Goal: Transaction & Acquisition: Purchase product/service

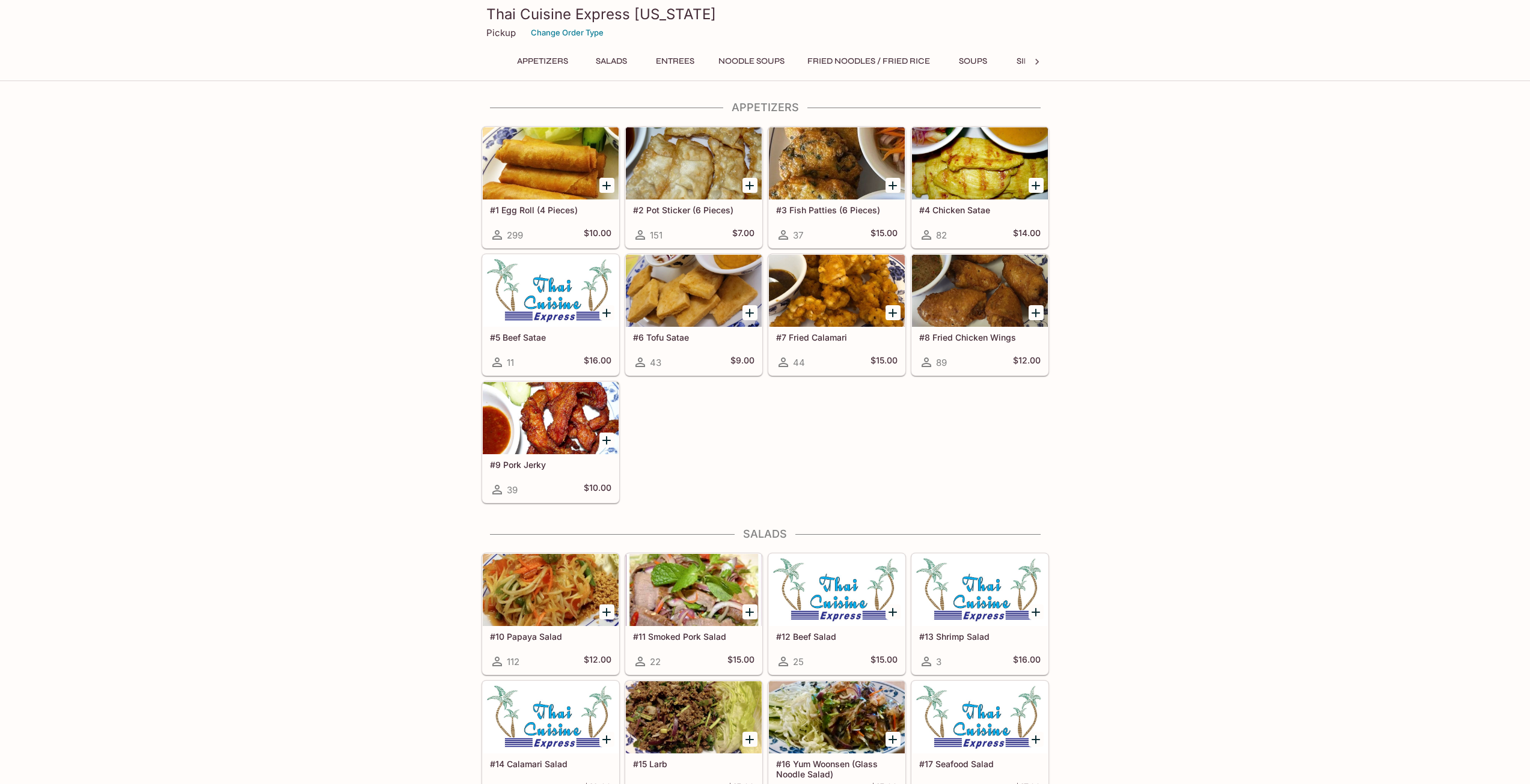
click at [669, 61] on button "Entrees" at bounding box center [675, 61] width 54 height 16
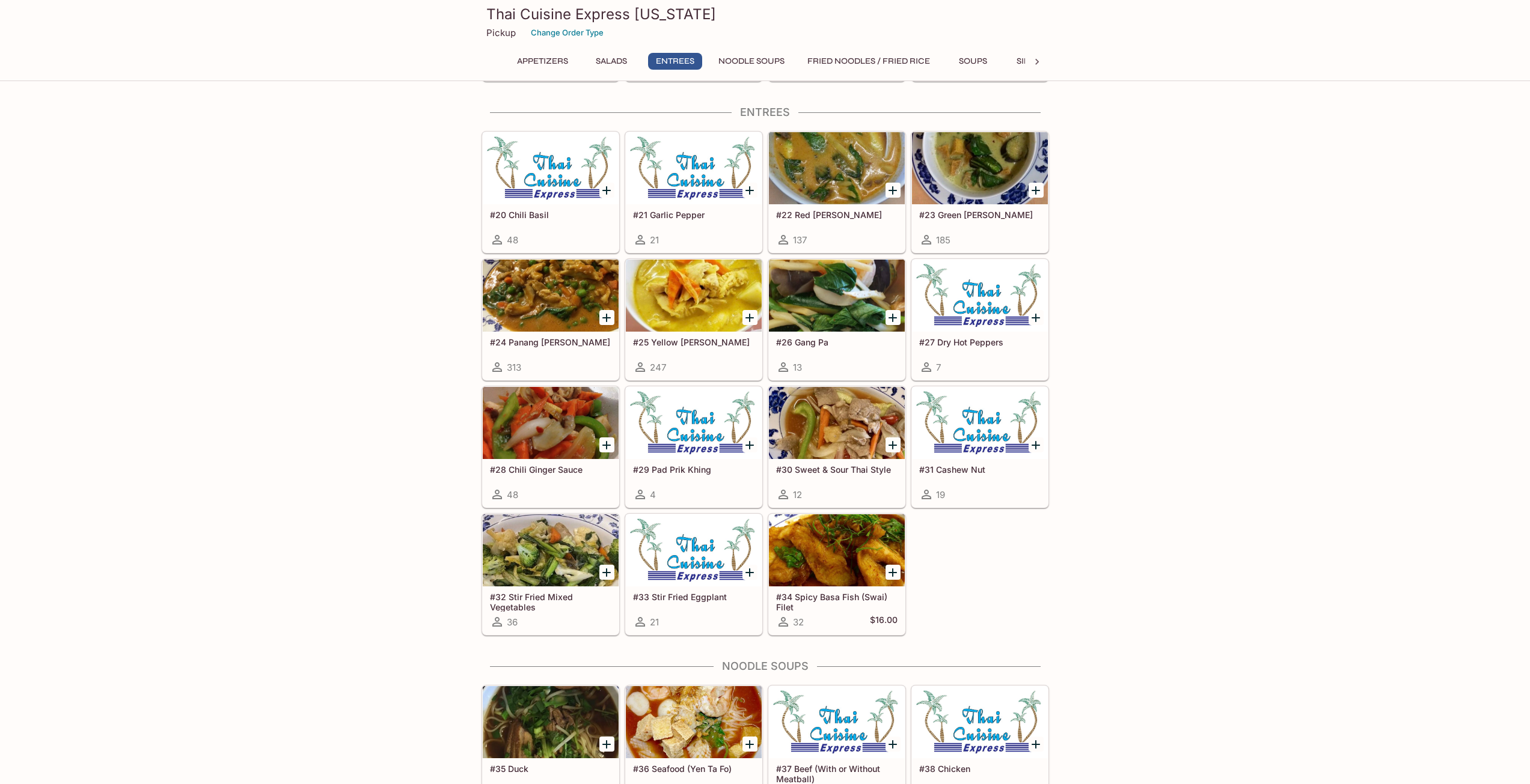
scroll to position [725, 0]
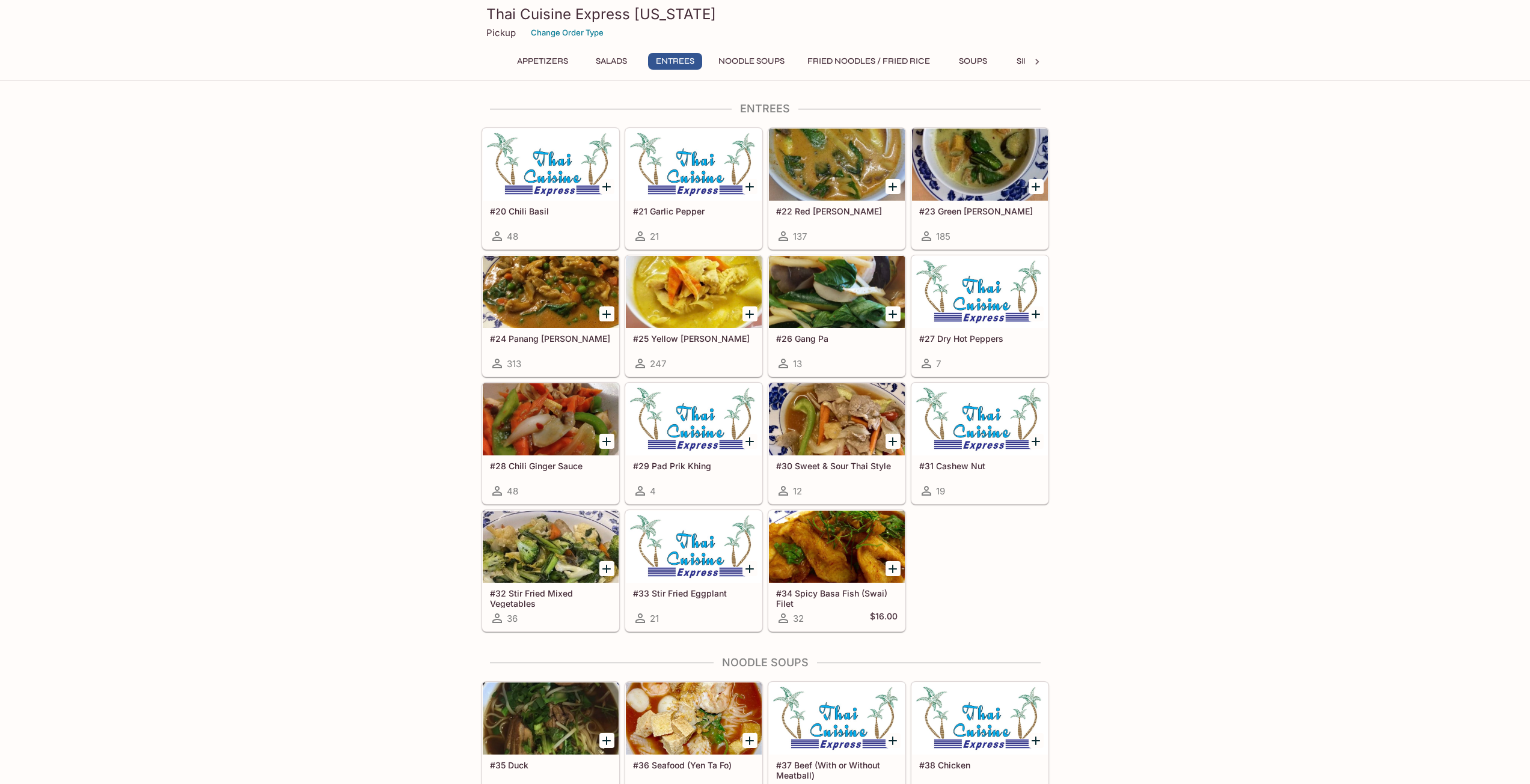
click at [568, 426] on div at bounding box center [550, 420] width 136 height 72
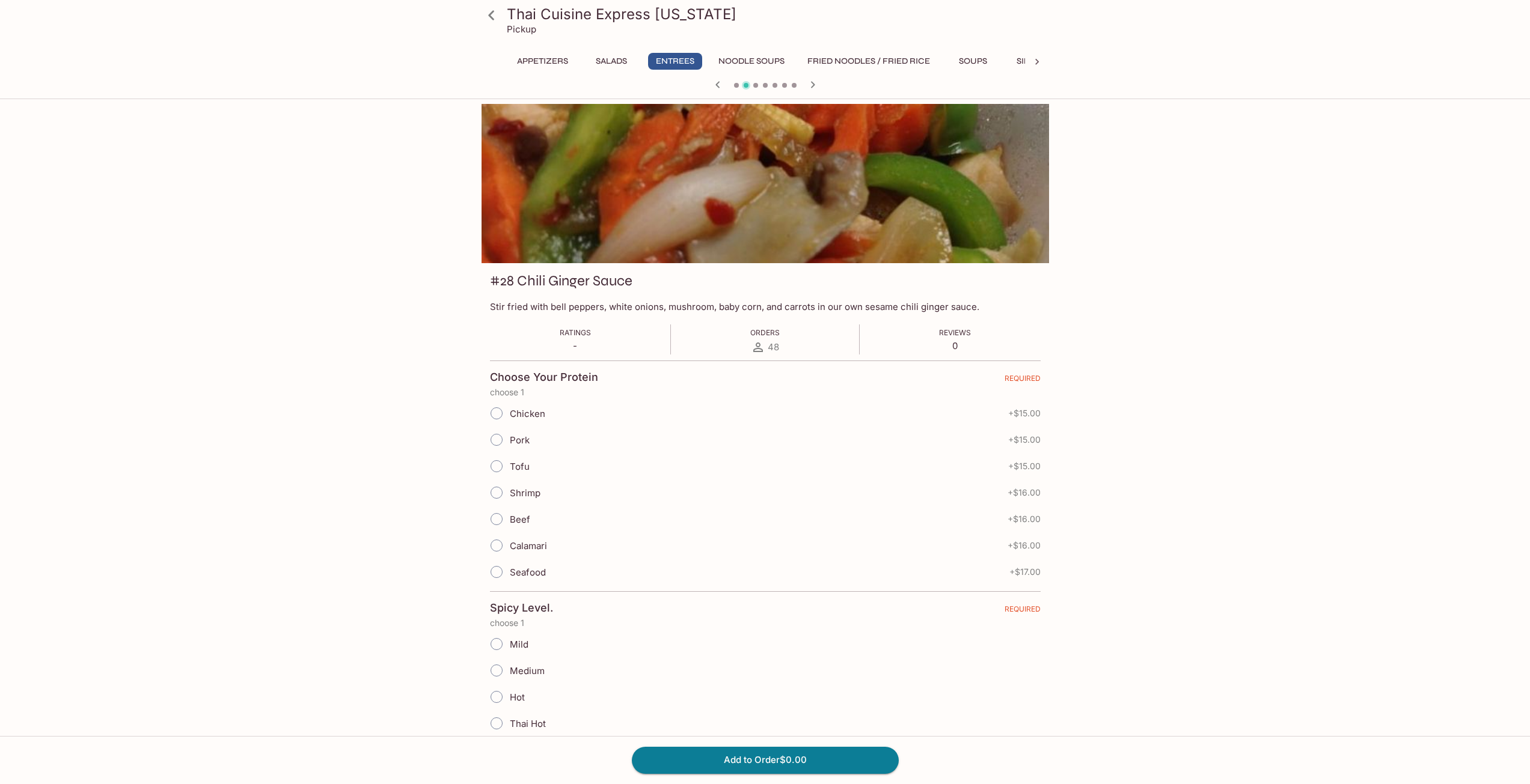
click at [520, 412] on span "Chicken" at bounding box center [527, 413] width 35 height 11
click at [509, 412] on input "Chicken" at bounding box center [496, 414] width 26 height 25
radio input "true"
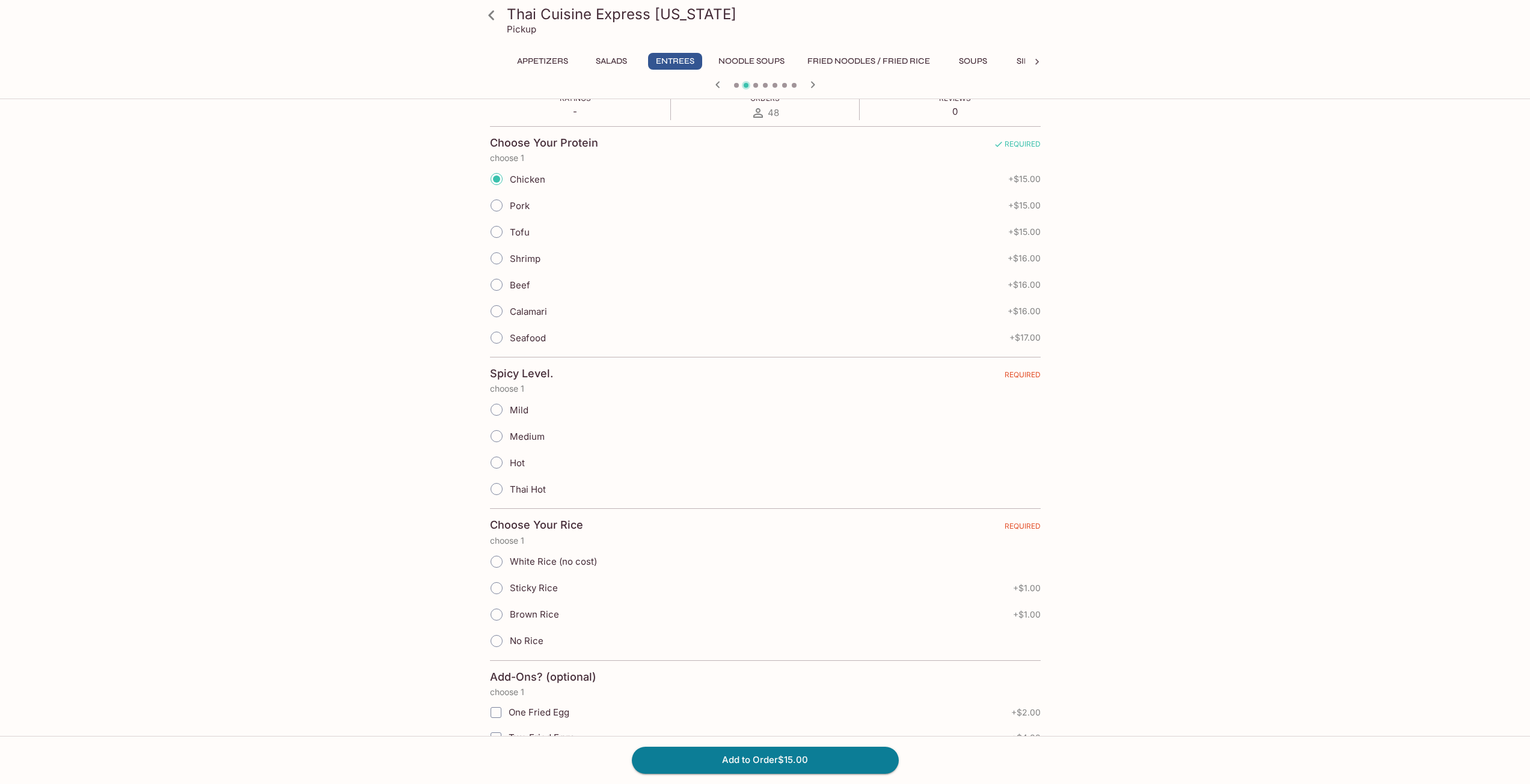
scroll to position [301, 0]
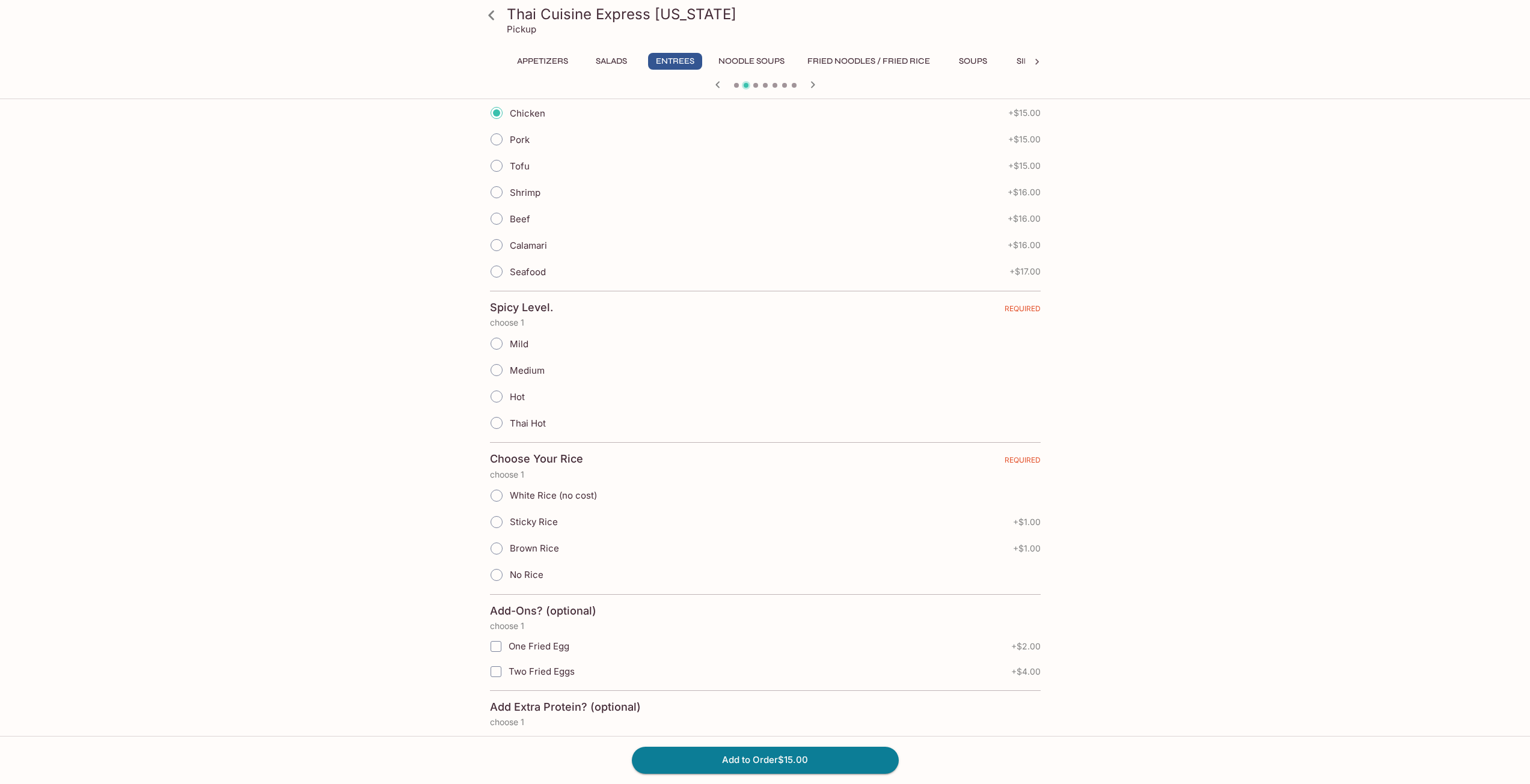
click at [517, 390] on label "Hot" at bounding box center [504, 396] width 41 height 26
click at [509, 390] on input "Hot" at bounding box center [496, 396] width 26 height 25
radio input "true"
click at [534, 490] on span "White Rice (no cost)" at bounding box center [554, 495] width 87 height 11
click at [509, 490] on input "White Rice (no cost)" at bounding box center [496, 496] width 26 height 25
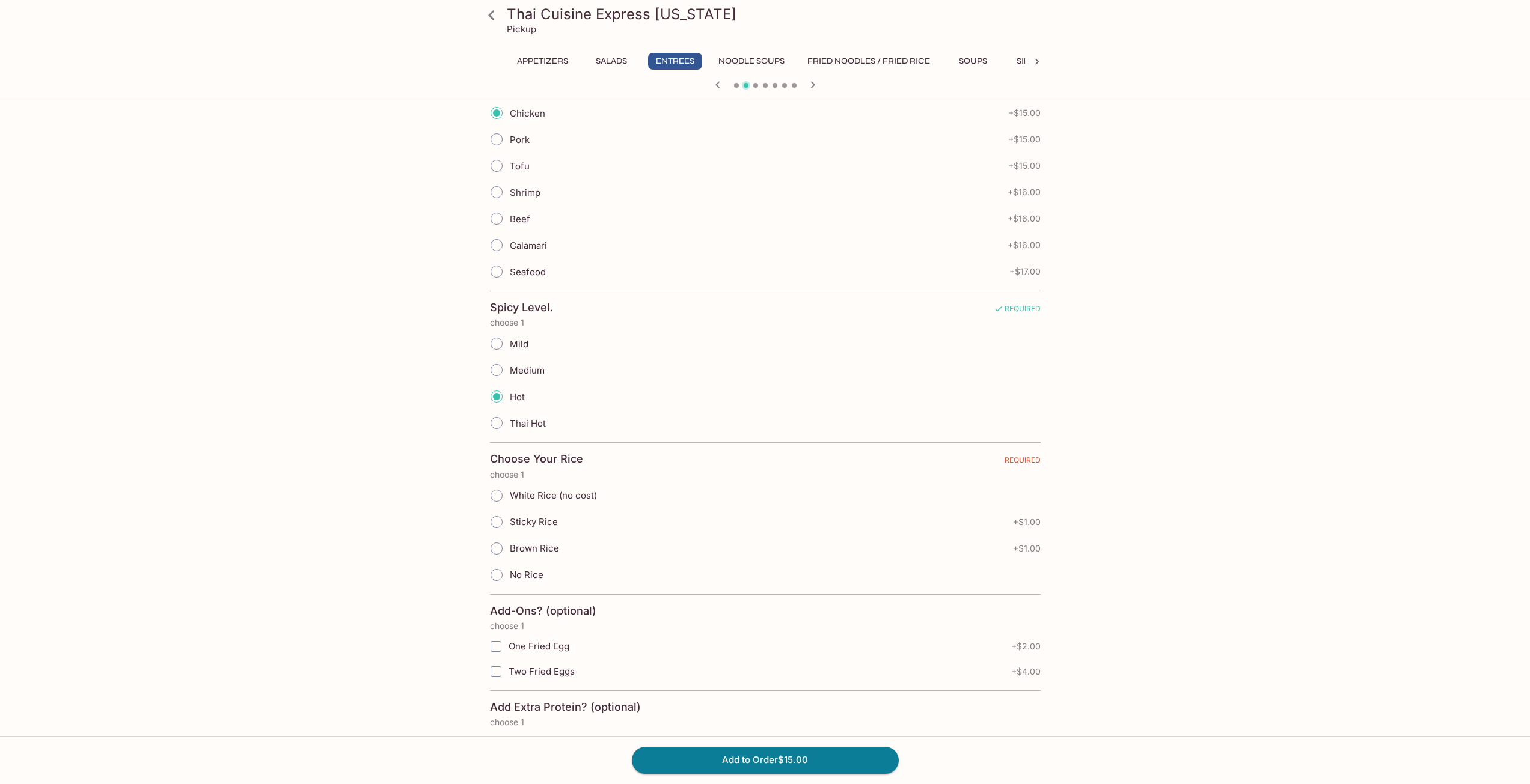
radio input "true"
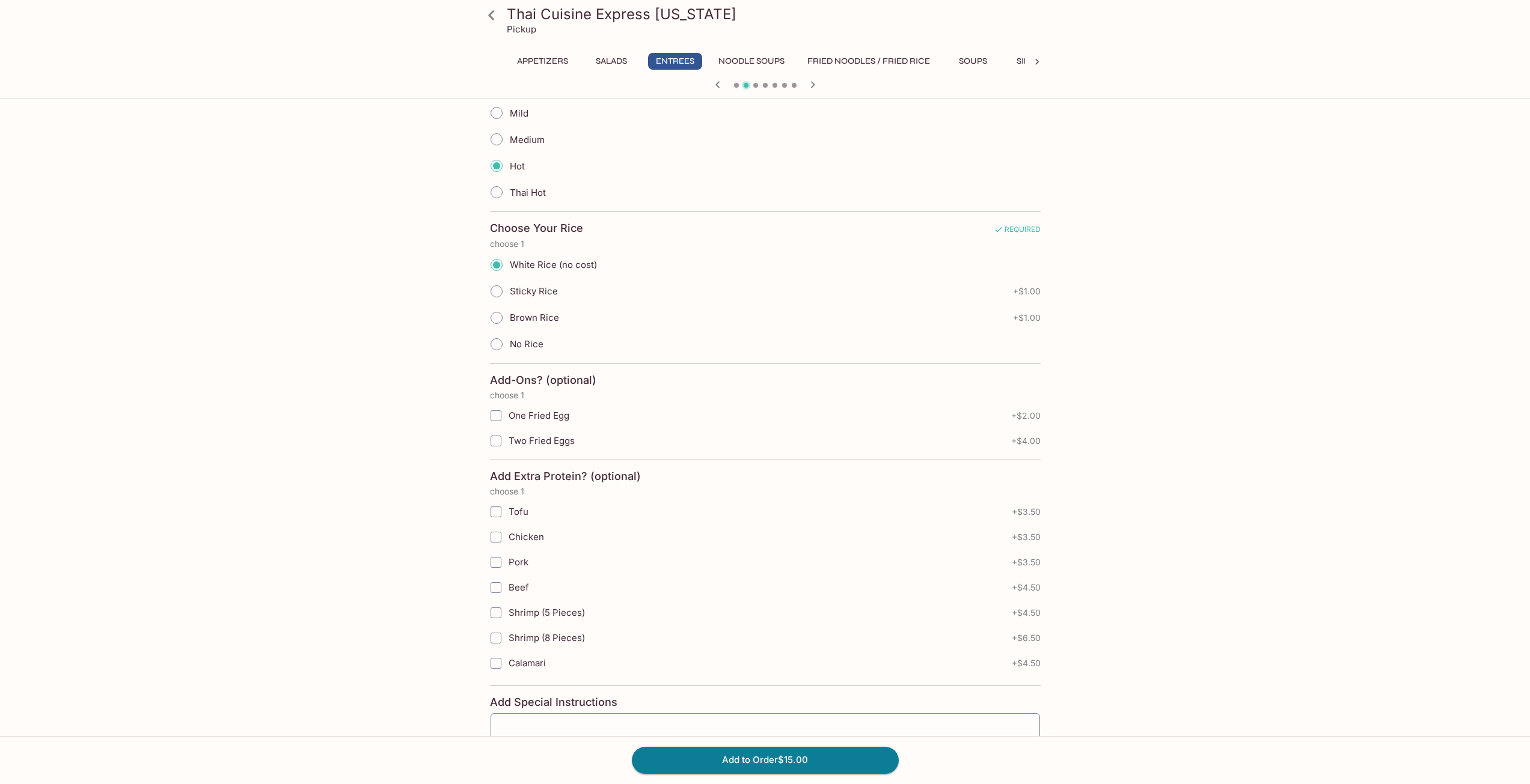
scroll to position [601, 0]
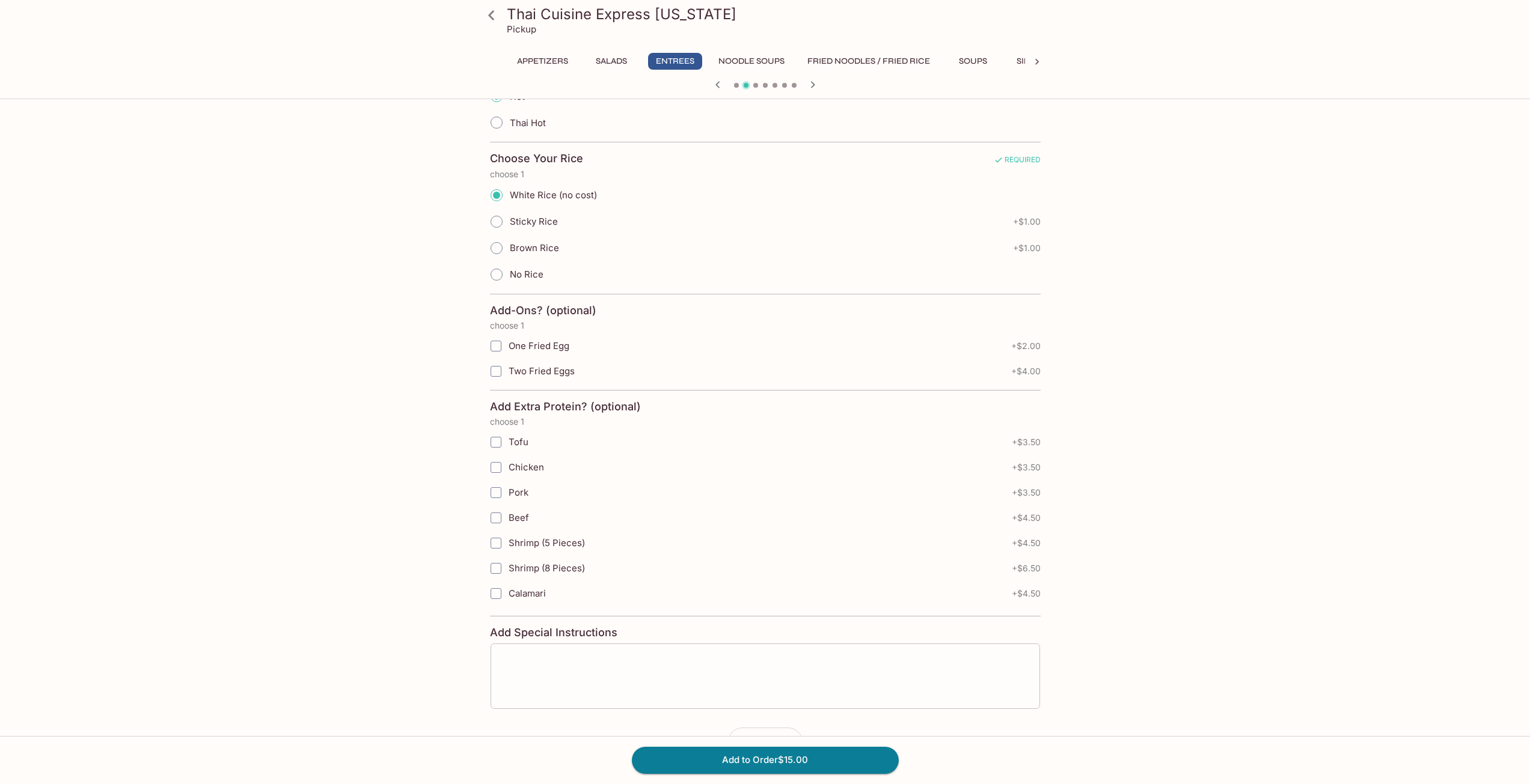
click at [622, 660] on textarea at bounding box center [765, 676] width 532 height 46
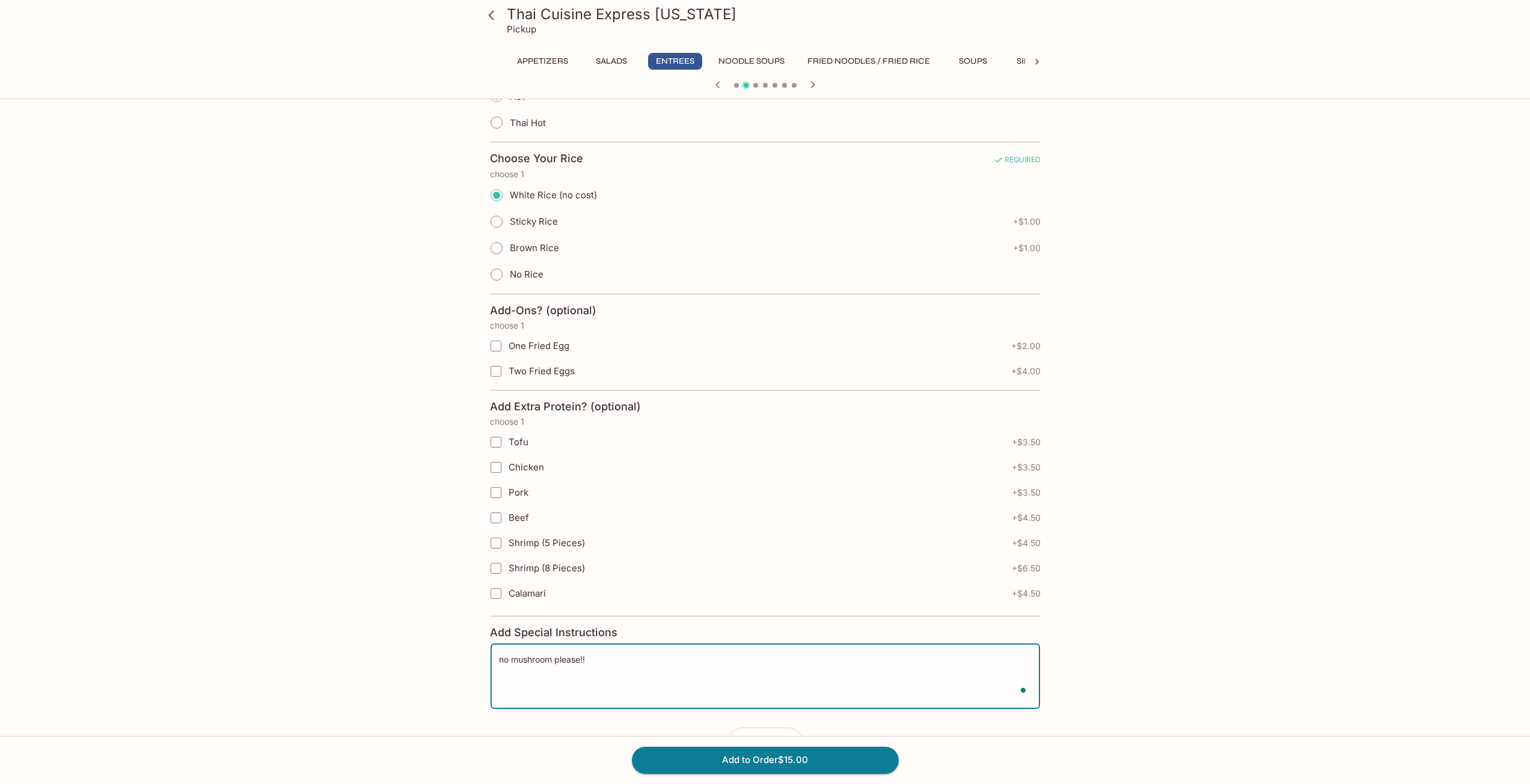
type textarea "no mushroom please!!"
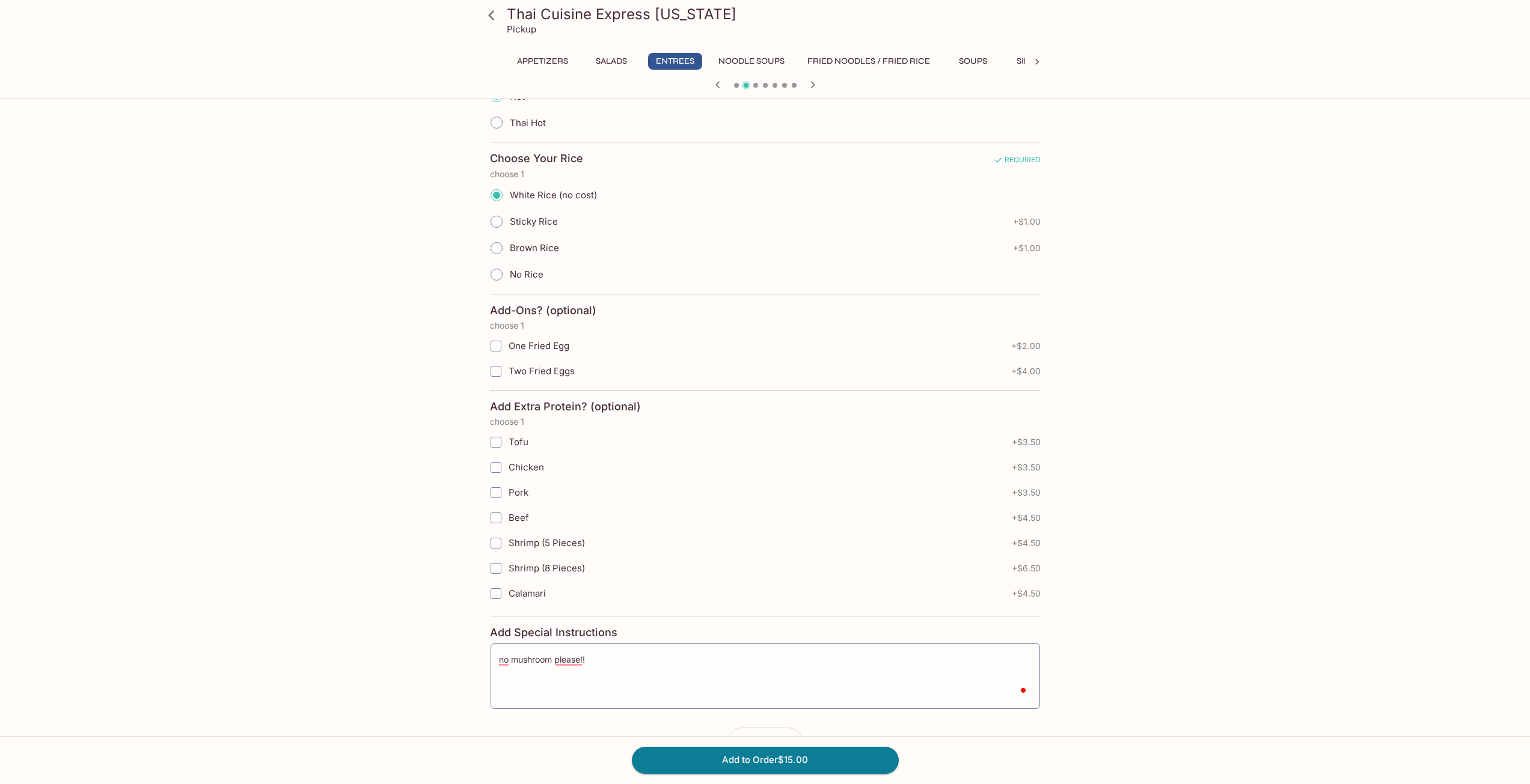
drag, startPoint x: 1292, startPoint y: 617, endPoint x: 1288, endPoint y: 608, distance: 9.8
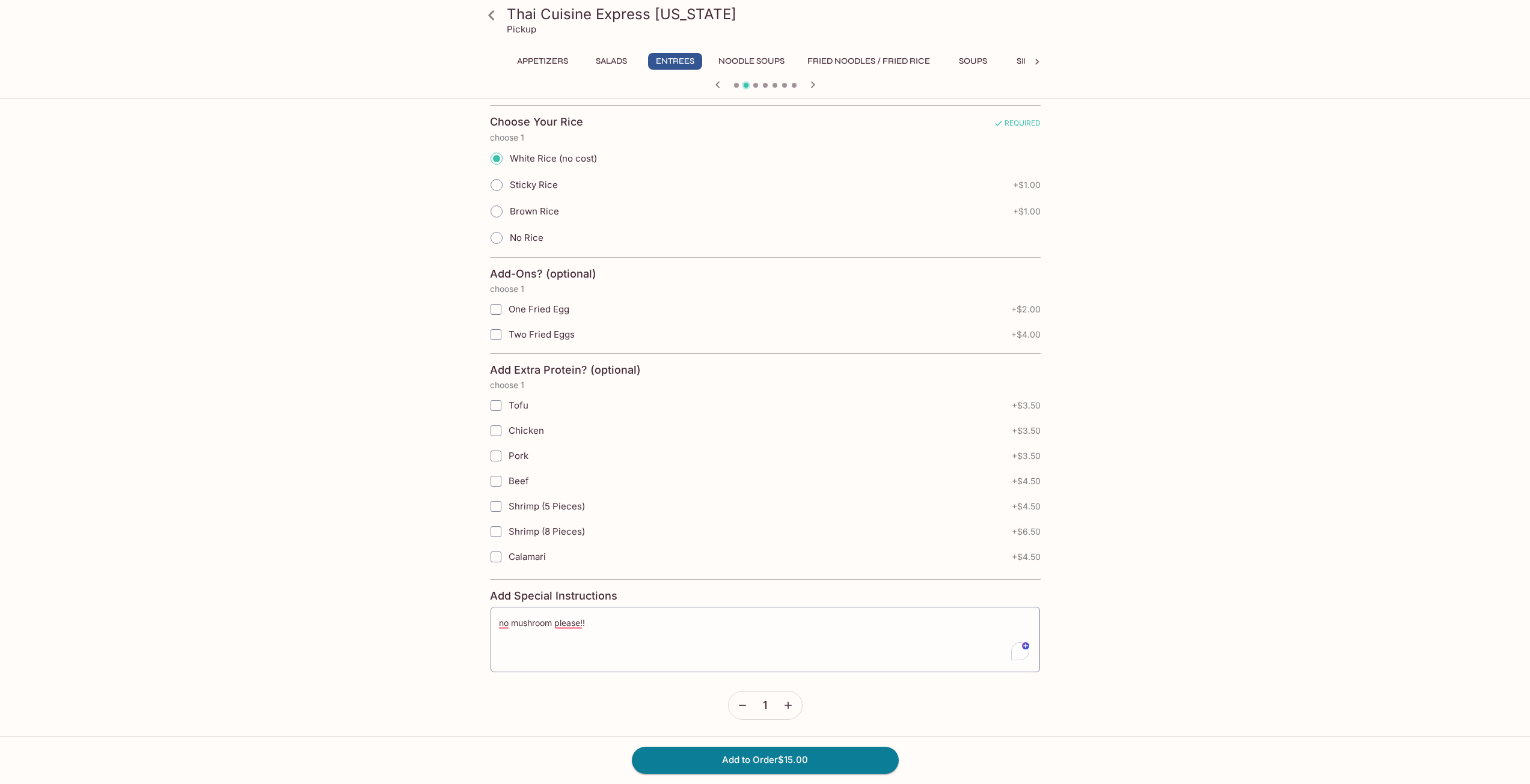
scroll to position [639, 0]
click at [793, 759] on button "Add to Order $15.00" at bounding box center [766, 760] width 267 height 26
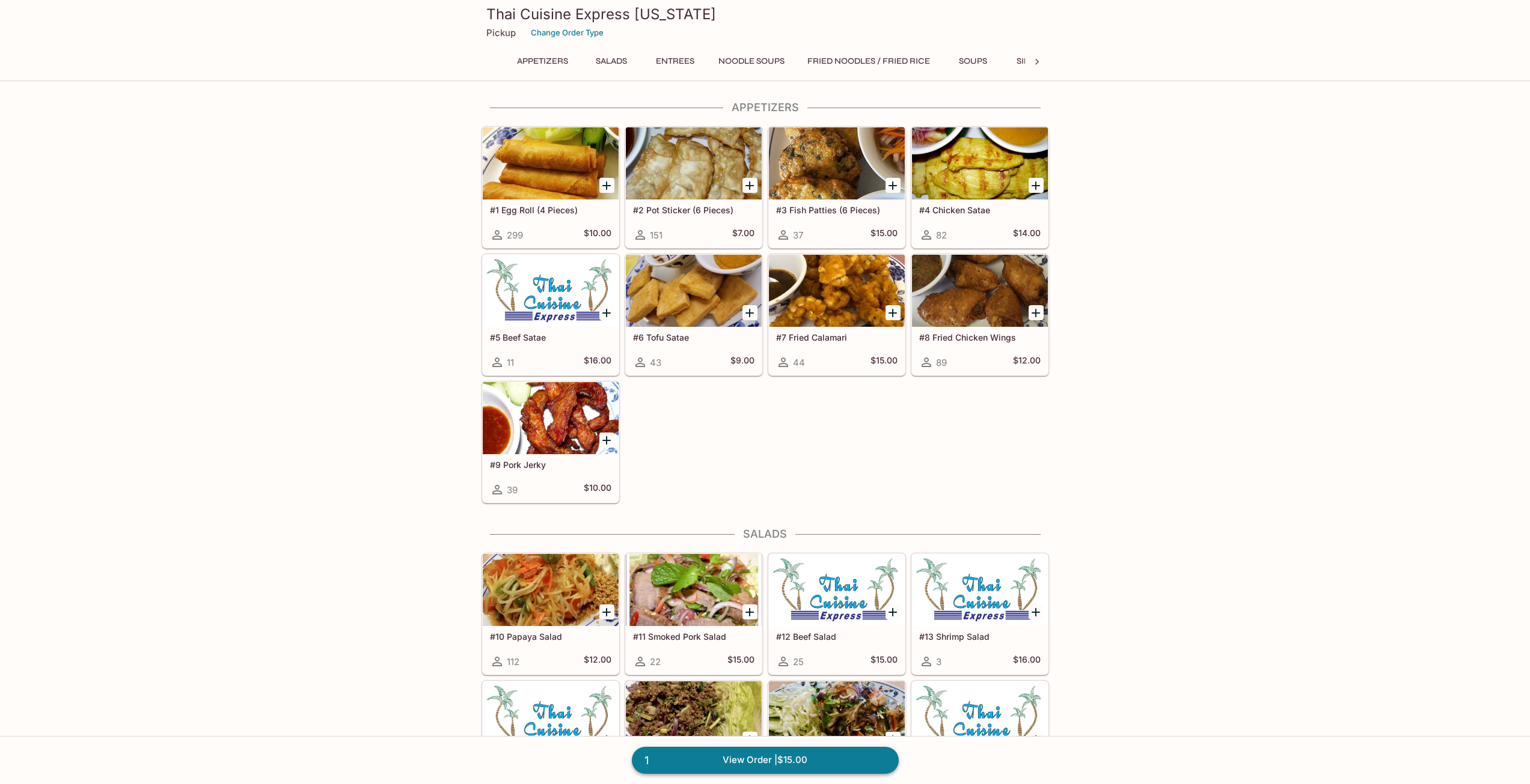
click at [806, 770] on link "1 View Order | $15.00" at bounding box center [766, 760] width 267 height 26
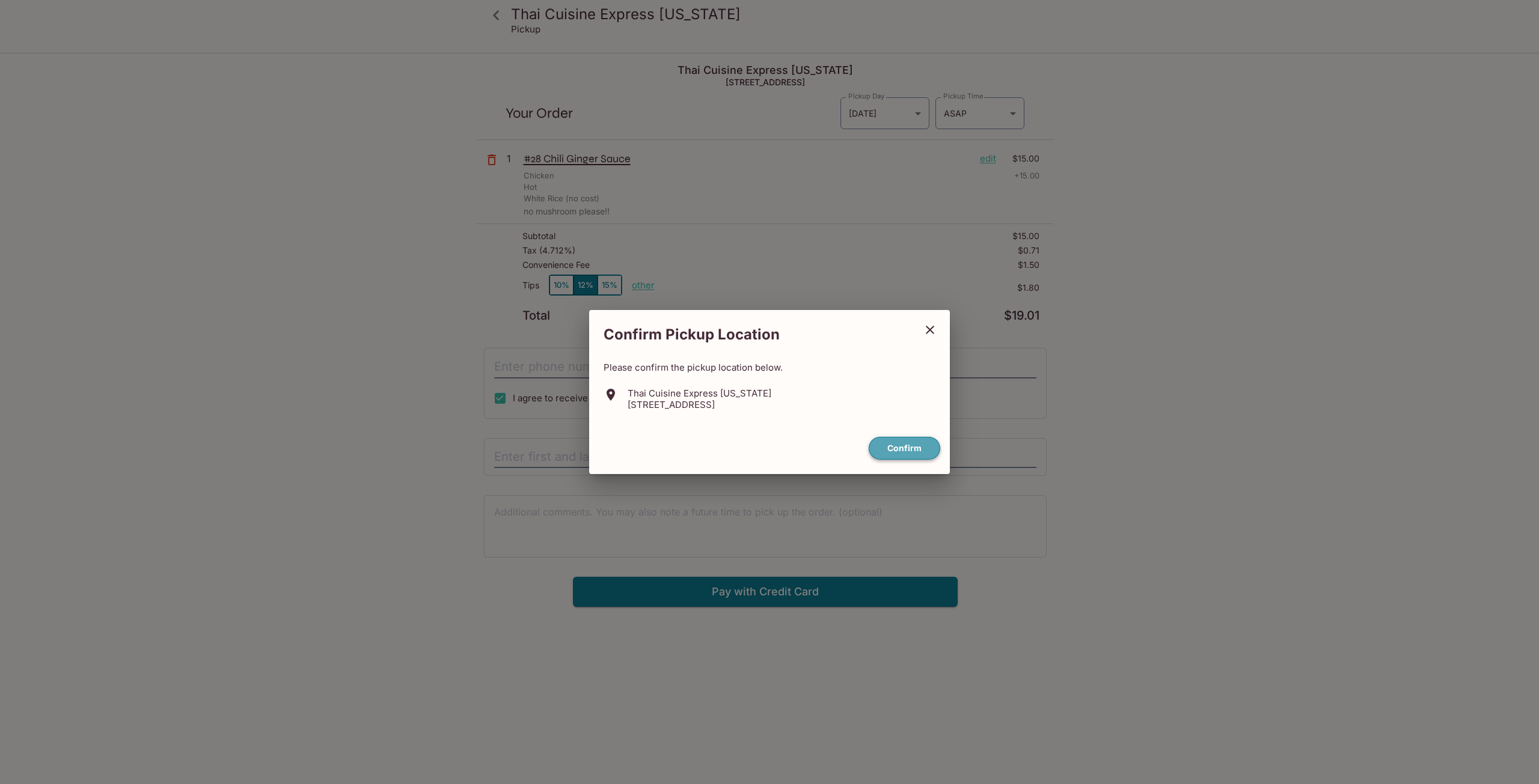
click at [916, 438] on button "Confirm" at bounding box center [904, 448] width 71 height 23
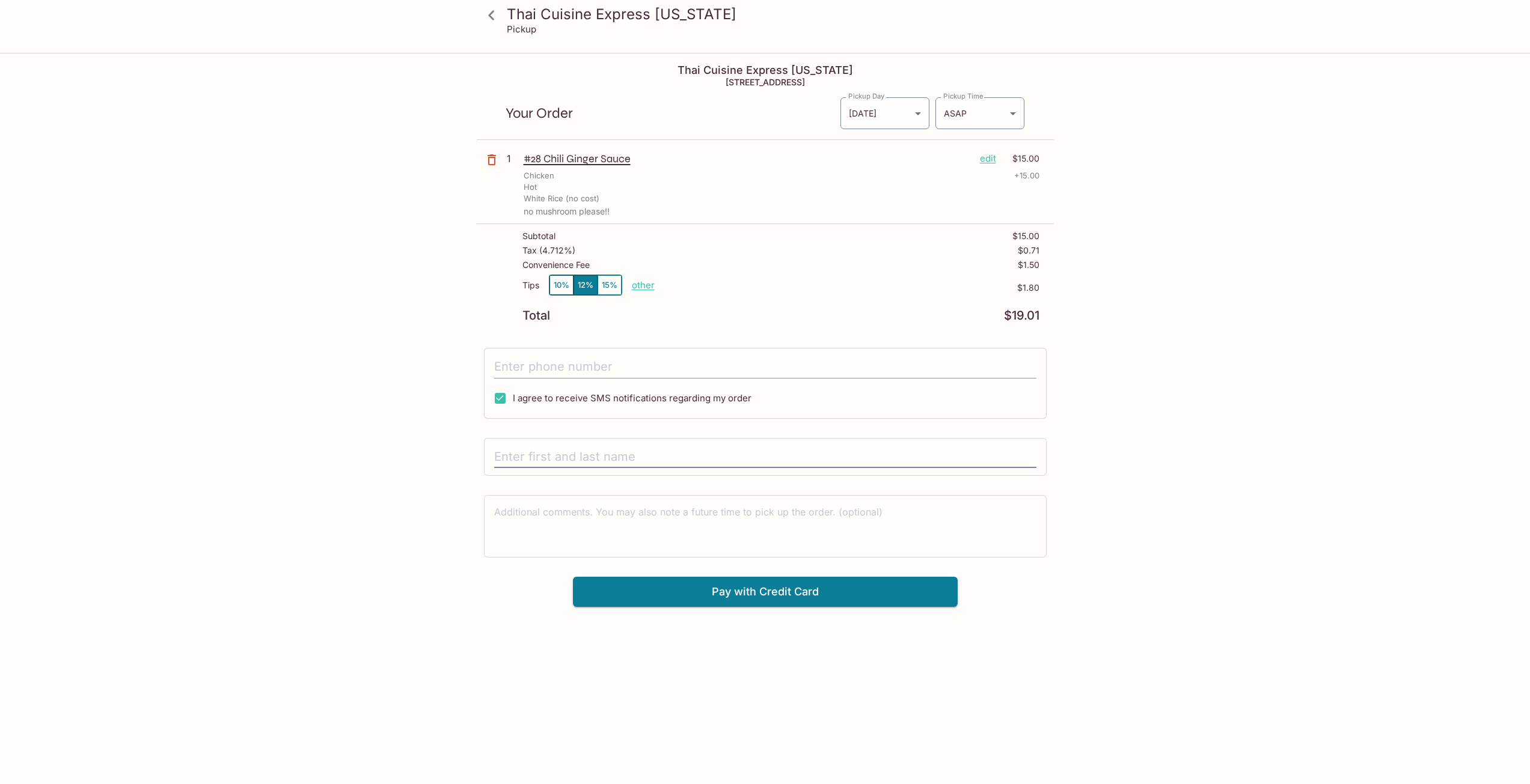
click at [691, 364] on input "tel" at bounding box center [765, 367] width 542 height 22
type input "[PHONE_NUMBER]"
click at [616, 450] on input "text" at bounding box center [765, 457] width 542 height 22
type input "[PERSON_NAME]"
click at [641, 286] on p "other" at bounding box center [644, 285] width 22 height 11
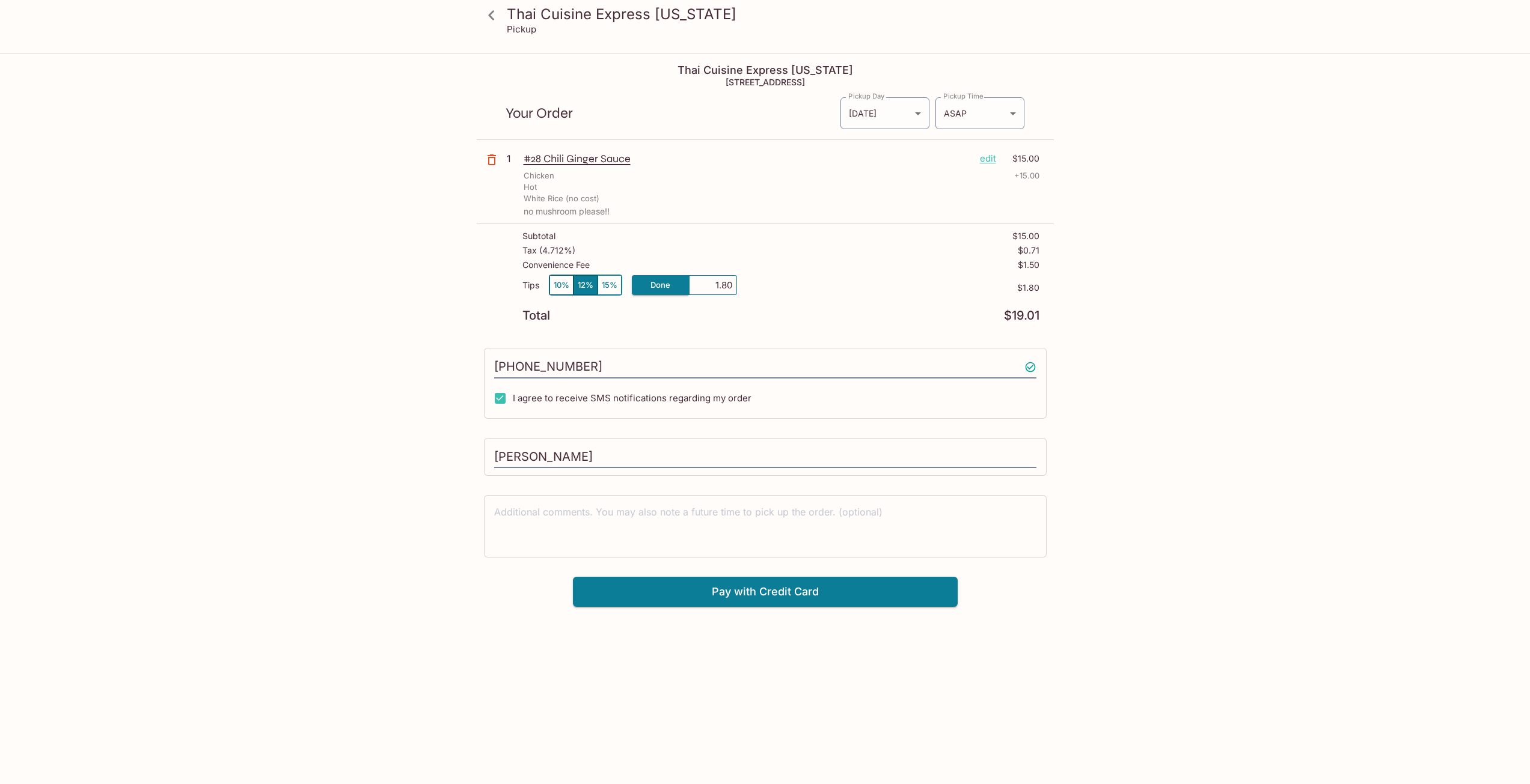
drag, startPoint x: 716, startPoint y: 289, endPoint x: 814, endPoint y: 288, distance: 98.0
click at [755, 289] on div "Tips 10% 12% 15% Done 1.80 $1.80" at bounding box center [782, 292] width 518 height 35
type input "0.00"
drag, startPoint x: 1292, startPoint y: 318, endPoint x: 1251, endPoint y: 326, distance: 41.8
click at [1290, 316] on div "Thai Cuisine Express [US_STATE] Pickup Thai Cuisine Express [US_STATE] [STREET_…" at bounding box center [765, 446] width 1530 height 784
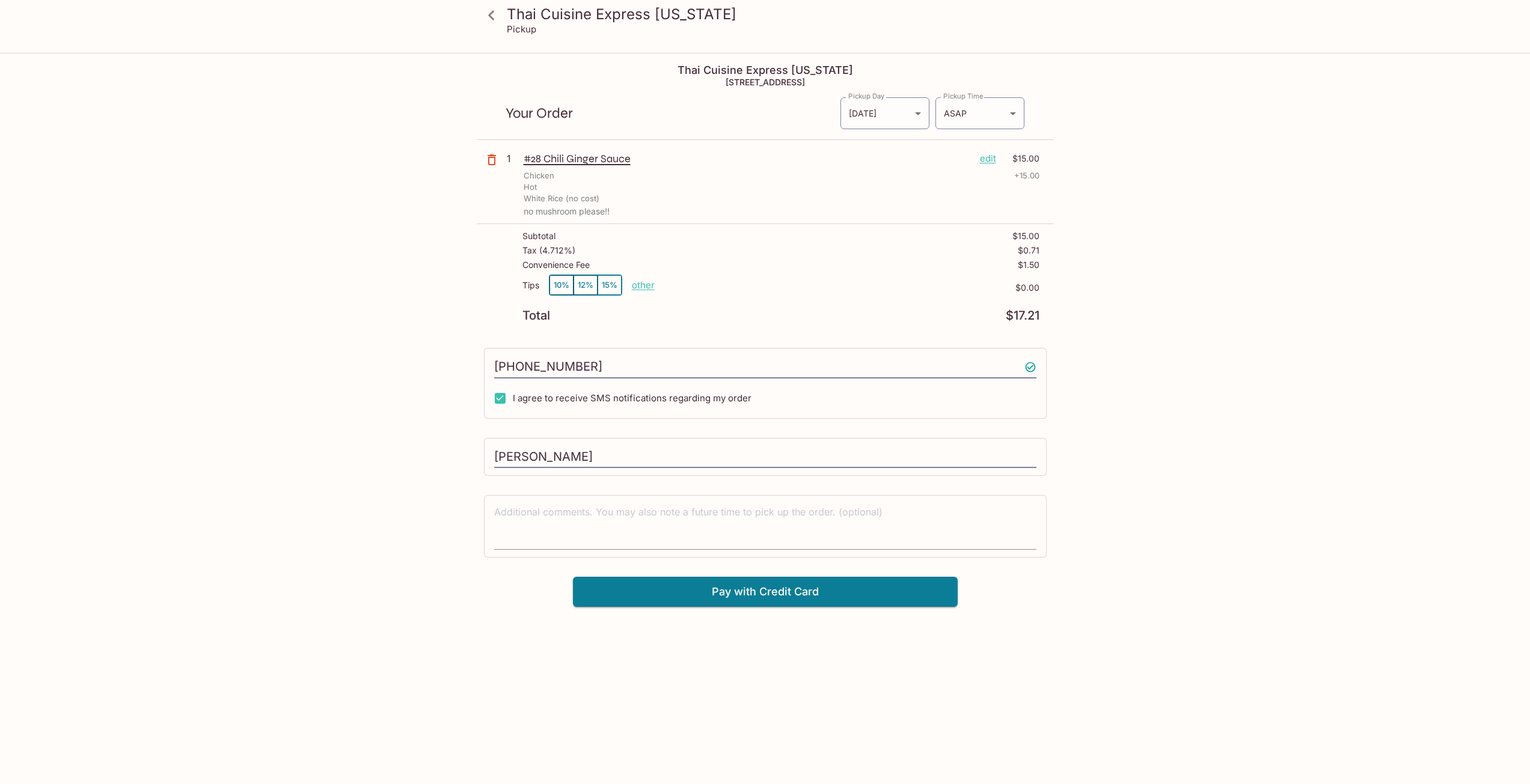
click at [660, 507] on textarea at bounding box center [765, 525] width 542 height 41
type textarea "no mushroom please!!"
click at [1226, 366] on div "Thai Cuisine Express [US_STATE] Pickup Thai Cuisine Express [US_STATE] [STREET_…" at bounding box center [765, 446] width 1530 height 784
click at [826, 596] on button "Pay with Credit Card" at bounding box center [765, 592] width 385 height 30
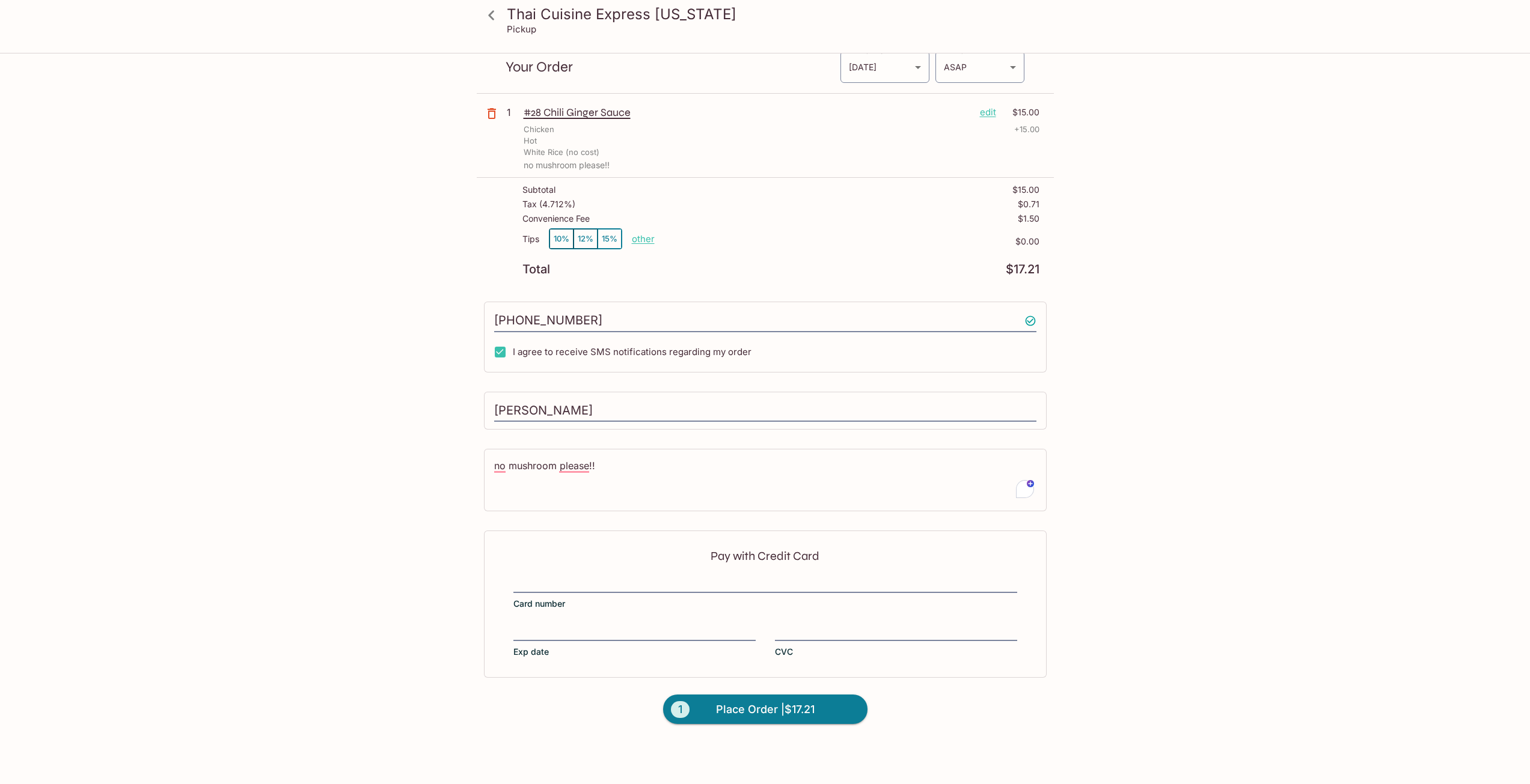
scroll to position [54, 0]
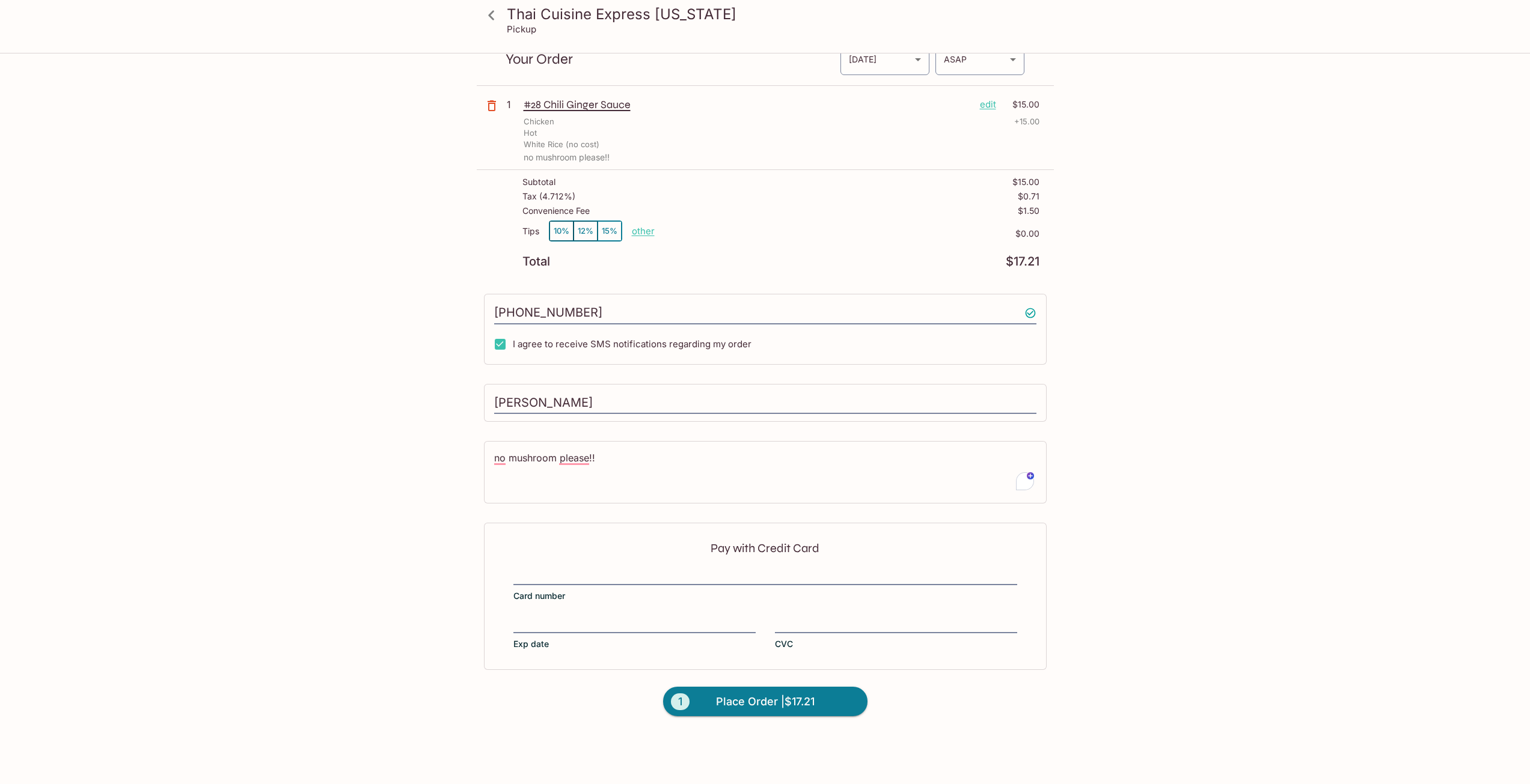
click at [760, 564] on div "Pay with Credit Card Card number Exp date CVC" at bounding box center [765, 597] width 562 height 147
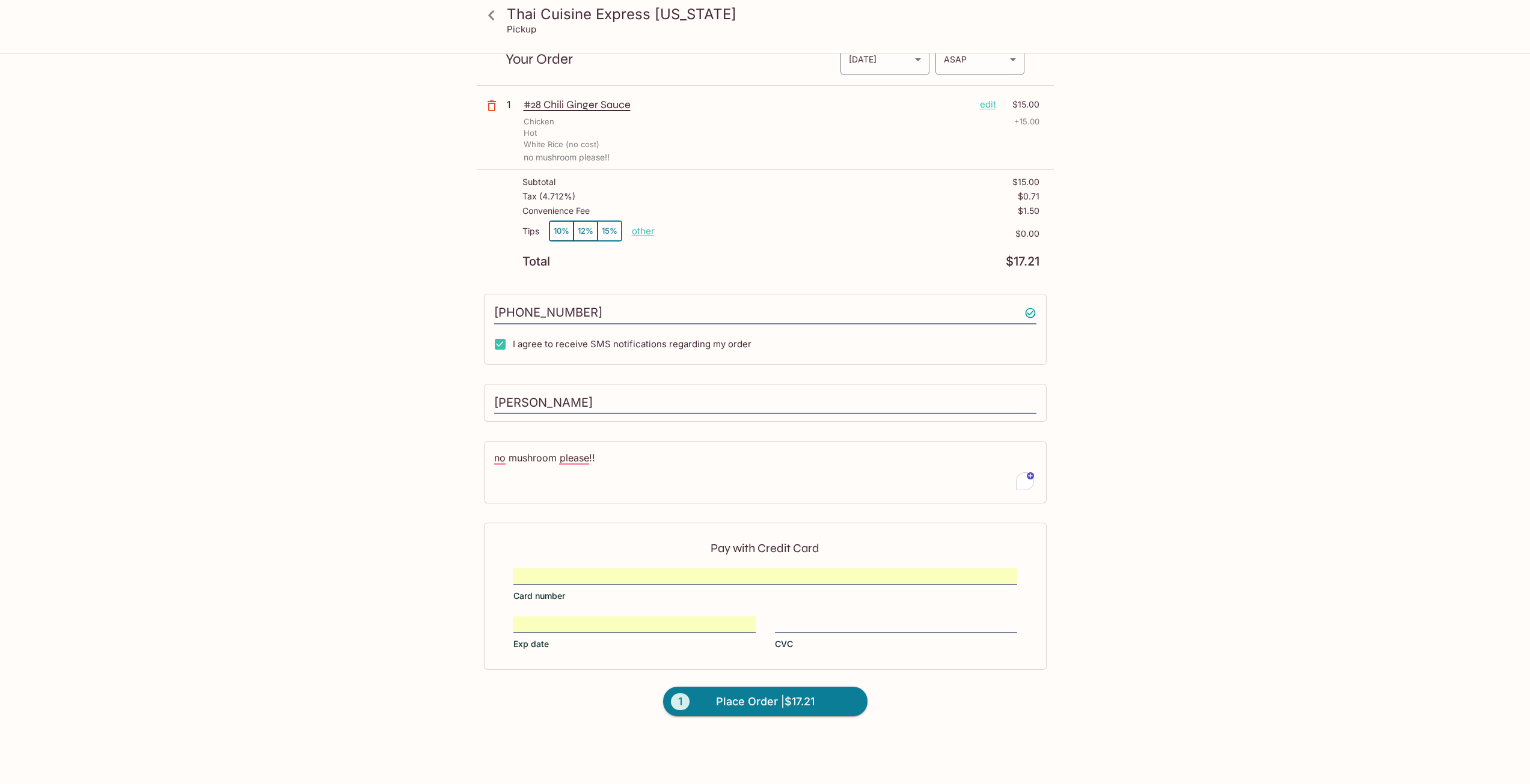
drag, startPoint x: 1279, startPoint y: 463, endPoint x: 1277, endPoint y: 454, distance: 9.2
click at [1279, 462] on div "Thai Cuisine Express [US_STATE] Pickup Thai Cuisine Express [US_STATE] [STREET_…" at bounding box center [765, 392] width 1530 height 784
click at [1157, 175] on div "Thai Cuisine Express [US_STATE] Pickup Thai Cuisine Express [US_STATE] [STREET_…" at bounding box center [765, 392] width 1530 height 784
click at [1294, 337] on div "Thai Cuisine Express [US_STATE] Pickup Thai Cuisine Express [US_STATE] [STREET_…" at bounding box center [765, 392] width 1530 height 784
click at [1174, 605] on div "Thai Cuisine Express [US_STATE] Pickup Thai Cuisine Express [US_STATE] [STREET_…" at bounding box center [765, 392] width 1530 height 784
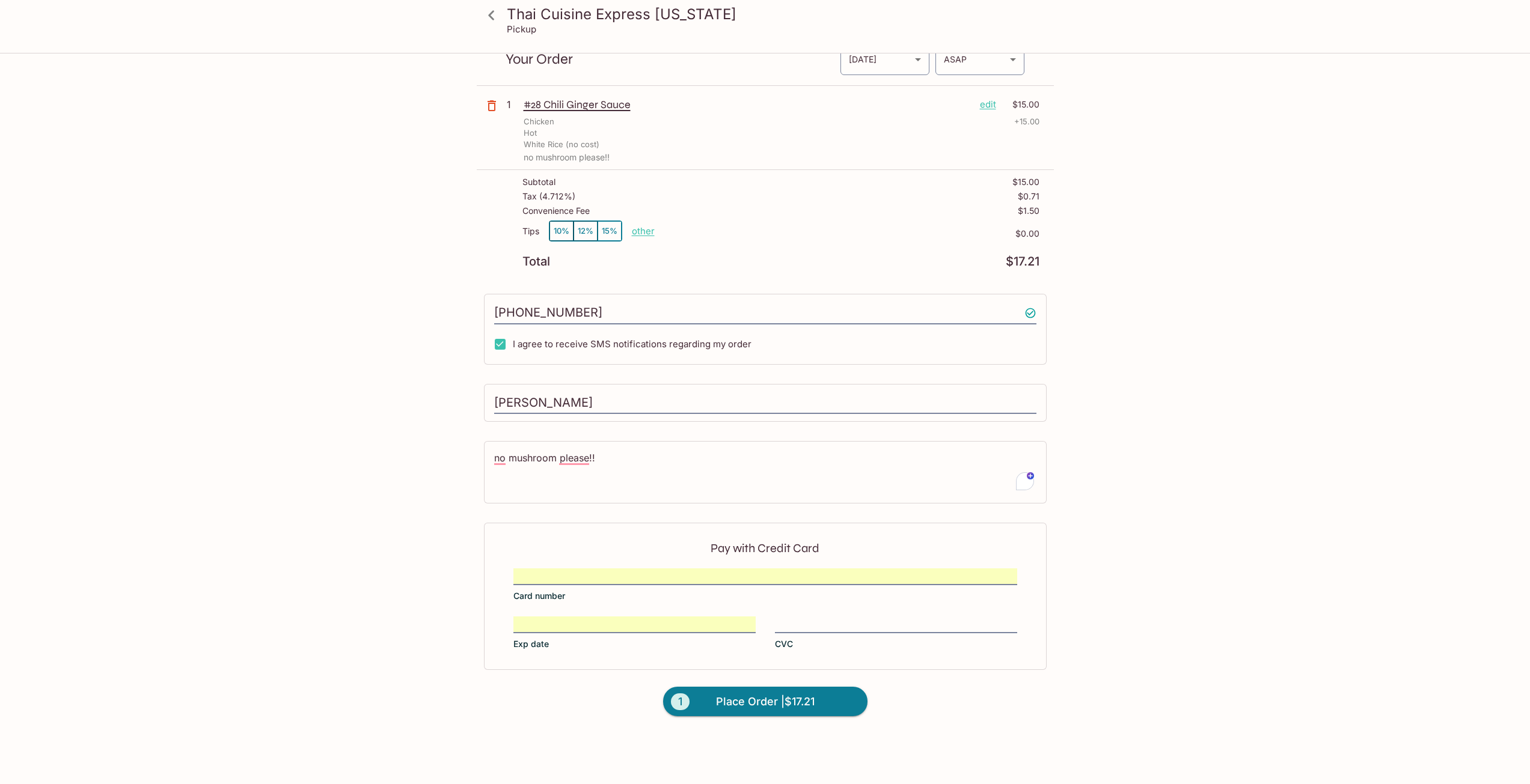
click at [1356, 301] on div "Thai Cuisine Express [US_STATE] Pickup Thai Cuisine Express [US_STATE] [STREET_…" at bounding box center [765, 392] width 1530 height 784
click at [1124, 311] on div "Thai Cuisine Express [US_STATE] Pickup Thai Cuisine Express [US_STATE] [STREET_…" at bounding box center [766, 367] width 770 height 733
click at [1195, 232] on div "Thai Cuisine Express [US_STATE] Pickup Thai Cuisine Express [US_STATE] [STREET_…" at bounding box center [765, 392] width 1530 height 784
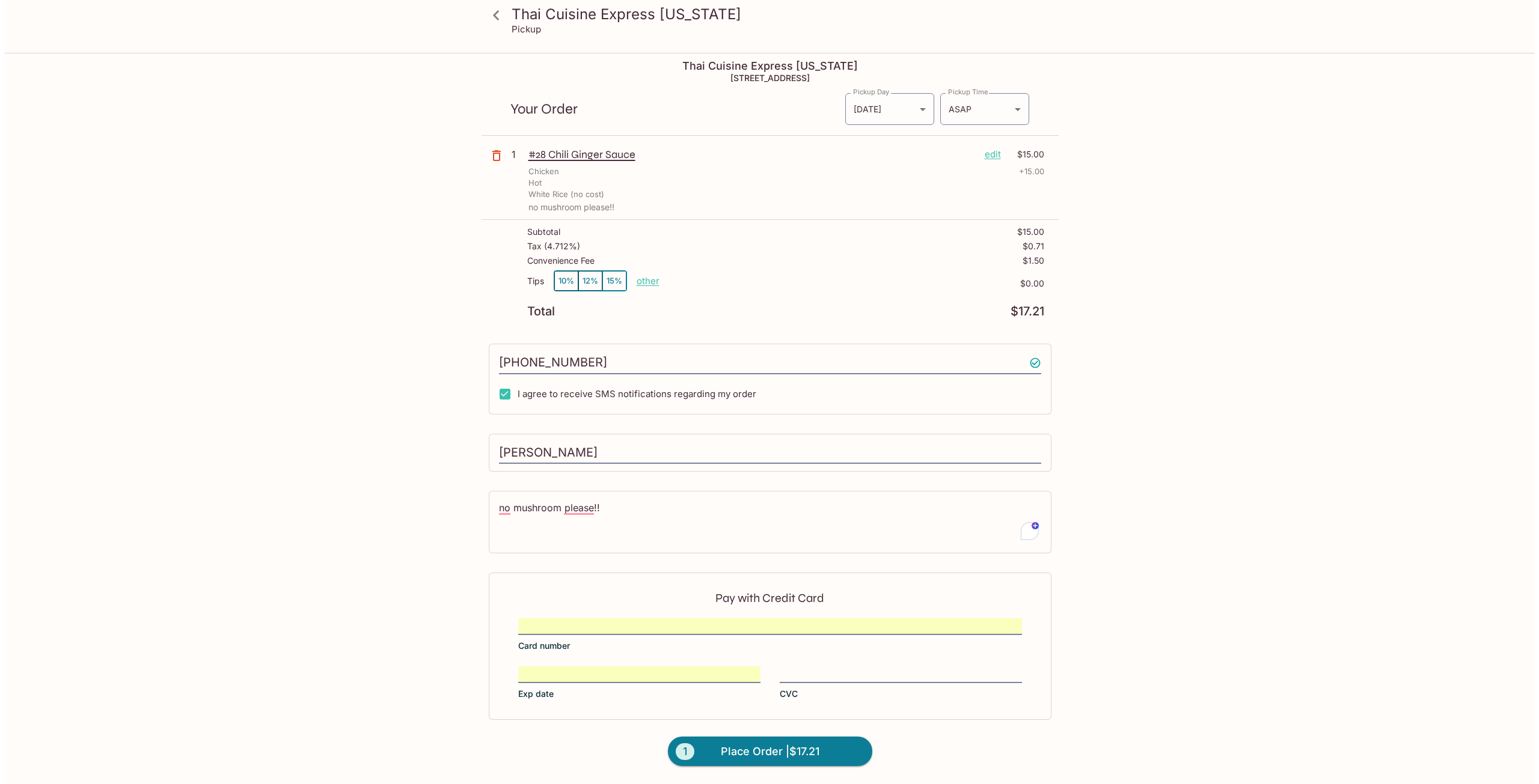
scroll to position [0, 0]
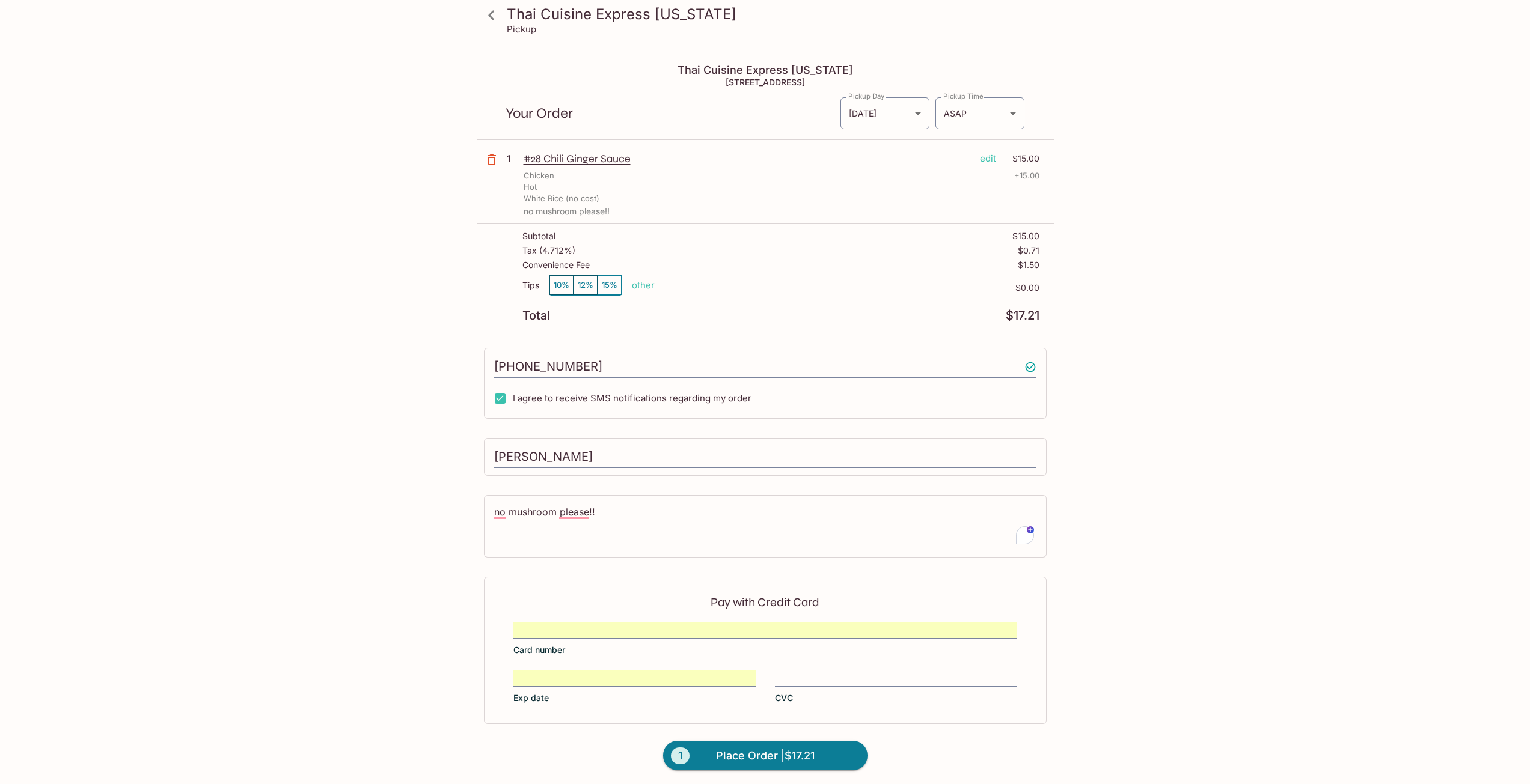
click at [1390, 229] on div "Thai Cuisine Express [US_STATE] Pickup Thai Cuisine Express [US_STATE] [STREET_…" at bounding box center [765, 446] width 1530 height 784
drag, startPoint x: 788, startPoint y: 756, endPoint x: 851, endPoint y: 731, distance: 67.8
click at [788, 756] on span "Place Order | $17.21" at bounding box center [765, 756] width 98 height 19
